Goal: Transaction & Acquisition: Subscribe to service/newsletter

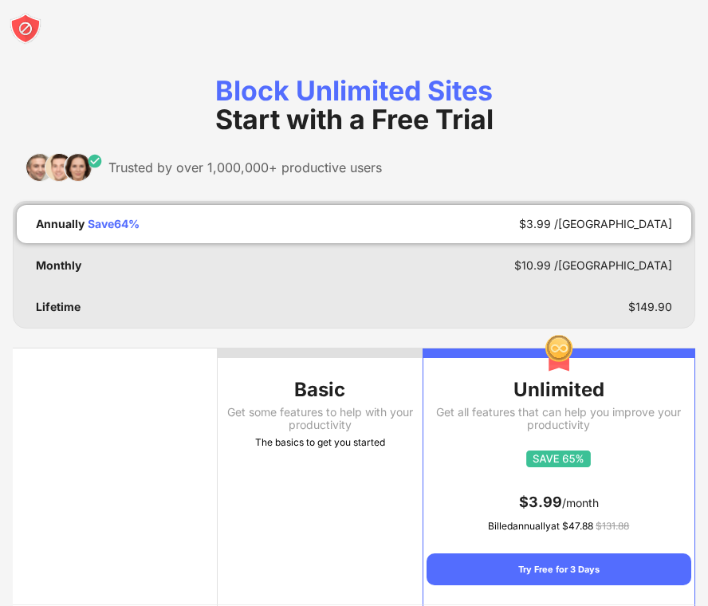
click at [28, 22] on img at bounding box center [26, 29] width 32 height 32
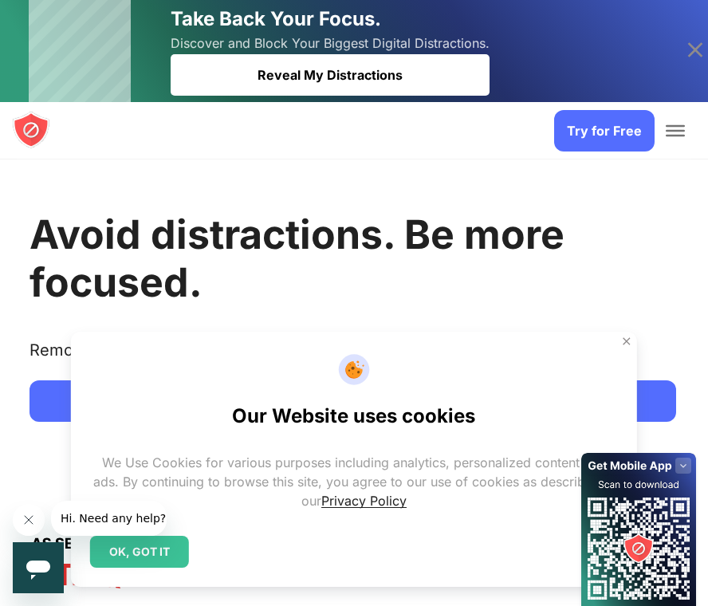
click at [620, 124] on link "Try for Free" at bounding box center [604, 130] width 100 height 41
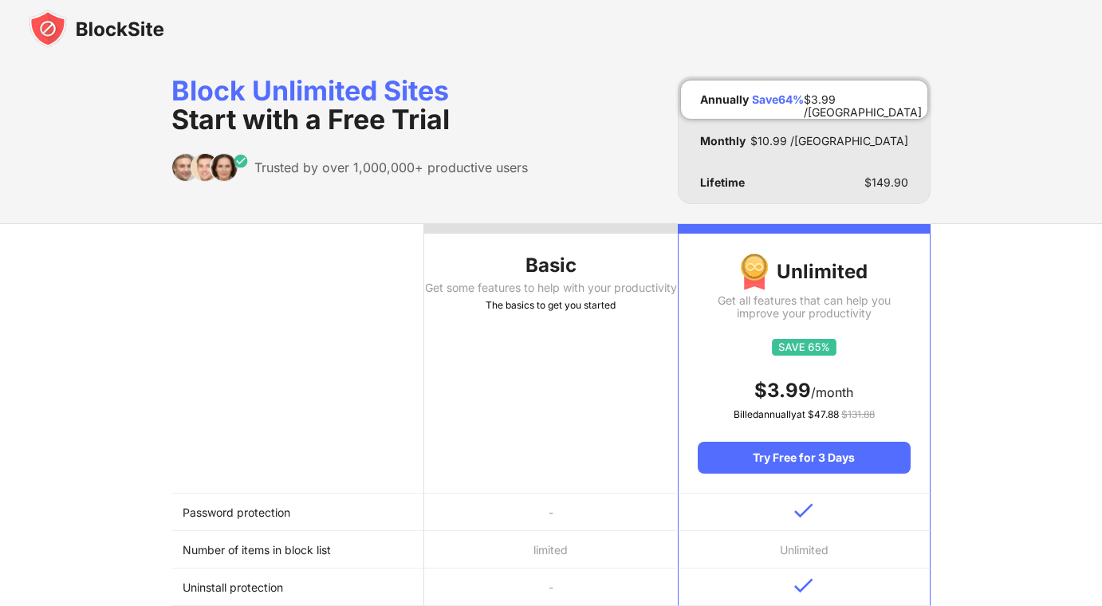
click at [536, 266] on div "Basic" at bounding box center [550, 266] width 253 height 26
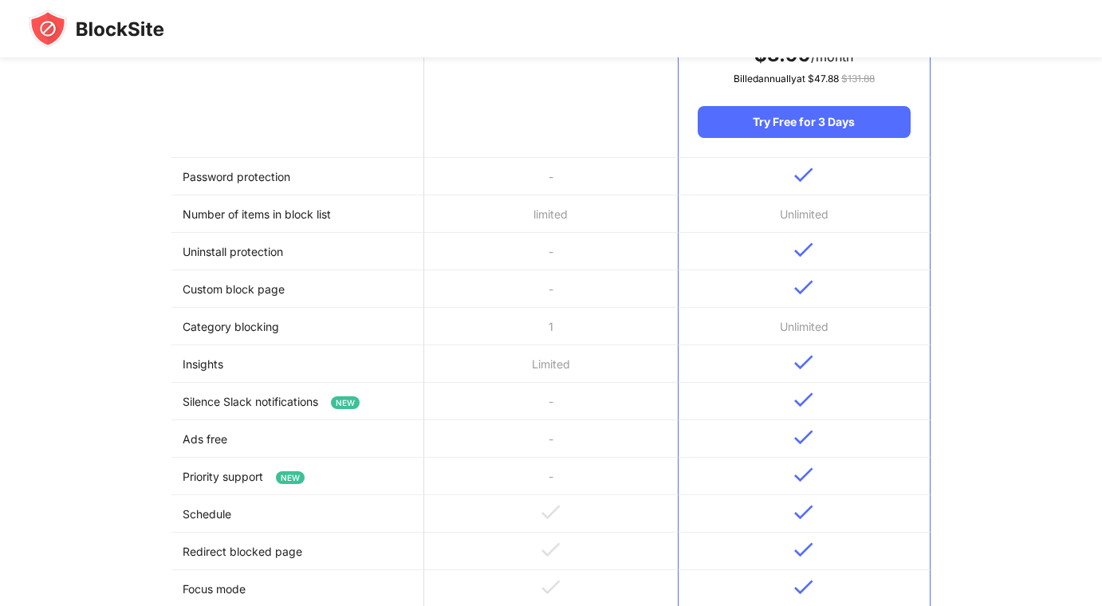
scroll to position [857, 0]
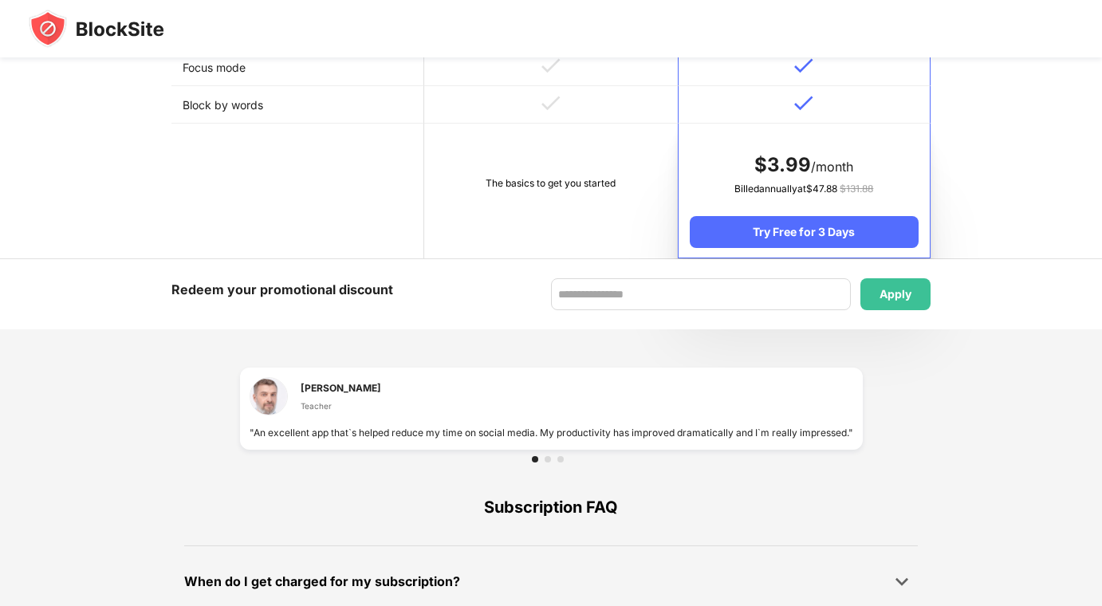
click at [532, 191] on div "The basics to get you started" at bounding box center [550, 183] width 230 height 16
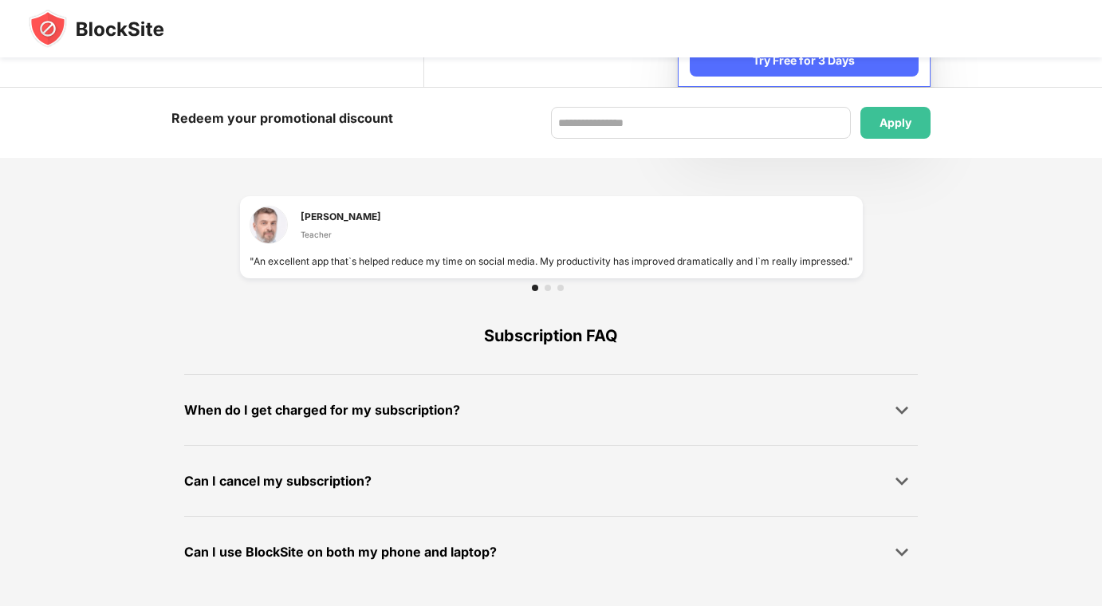
scroll to position [1030, 0]
click at [96, 22] on img at bounding box center [97, 29] width 136 height 38
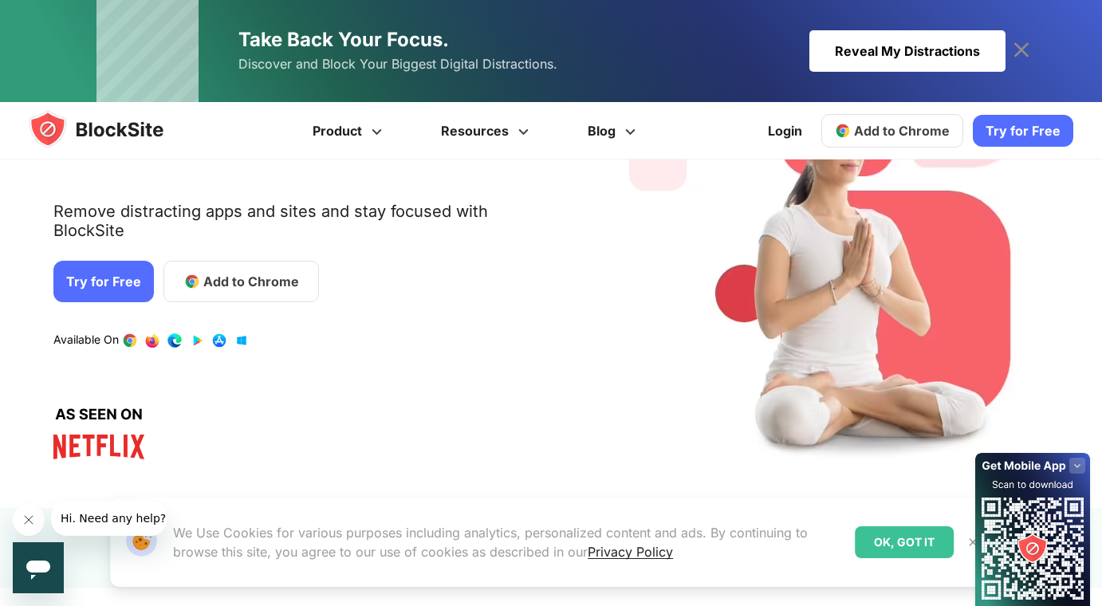
scroll to position [182, 0]
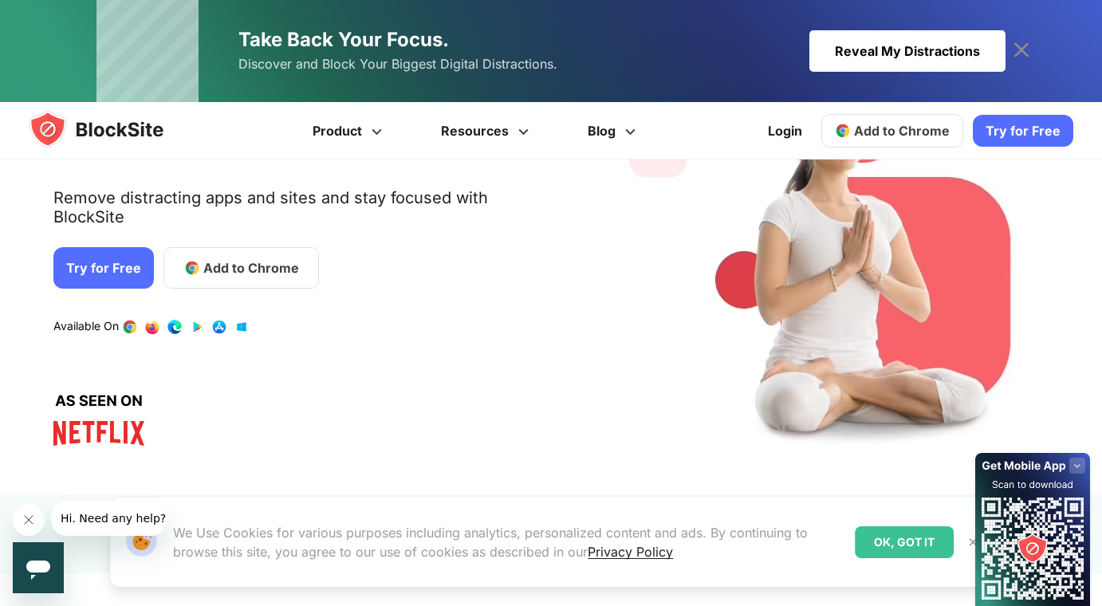
click at [203, 258] on span "Add to Chrome" at bounding box center [251, 267] width 96 height 19
